Goal: Task Accomplishment & Management: Use online tool/utility

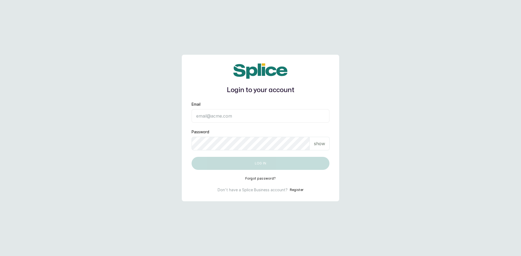
click at [225, 118] on input "Email" at bounding box center [261, 116] width 138 height 14
type input "[EMAIL_ADDRESS][DOMAIN_NAME]"
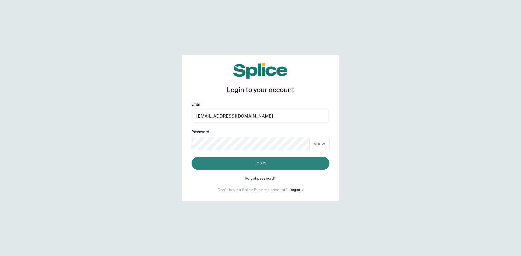
click at [231, 158] on button "Log in" at bounding box center [261, 163] width 138 height 13
click at [225, 158] on button "Log in" at bounding box center [261, 163] width 138 height 13
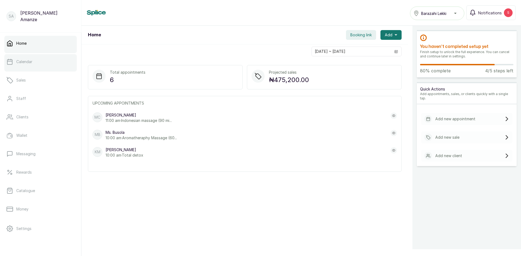
click at [43, 67] on link "Calendar" at bounding box center [40, 61] width 72 height 15
